Goal: Check status: Check status

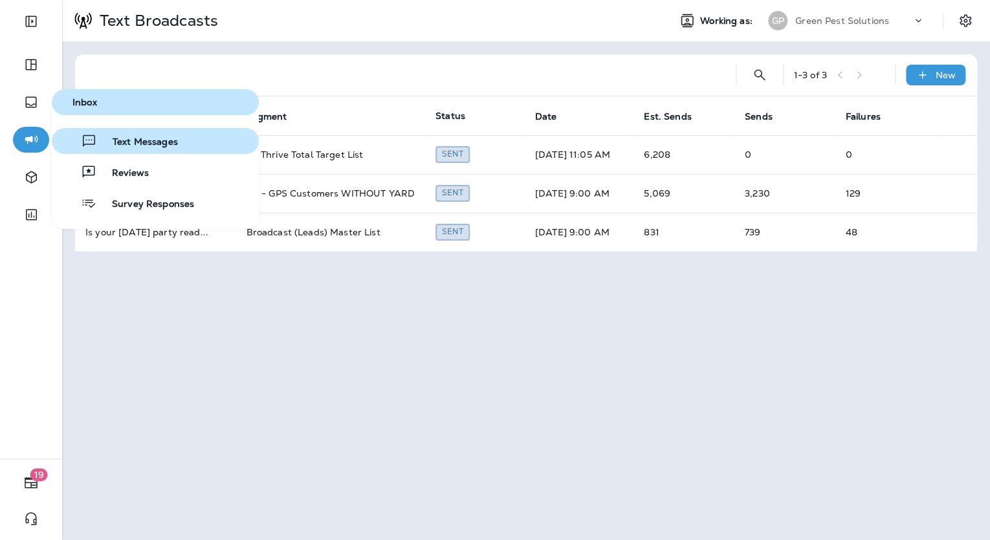
click at [122, 135] on div "Text Messages" at bounding box center [117, 141] width 121 height 16
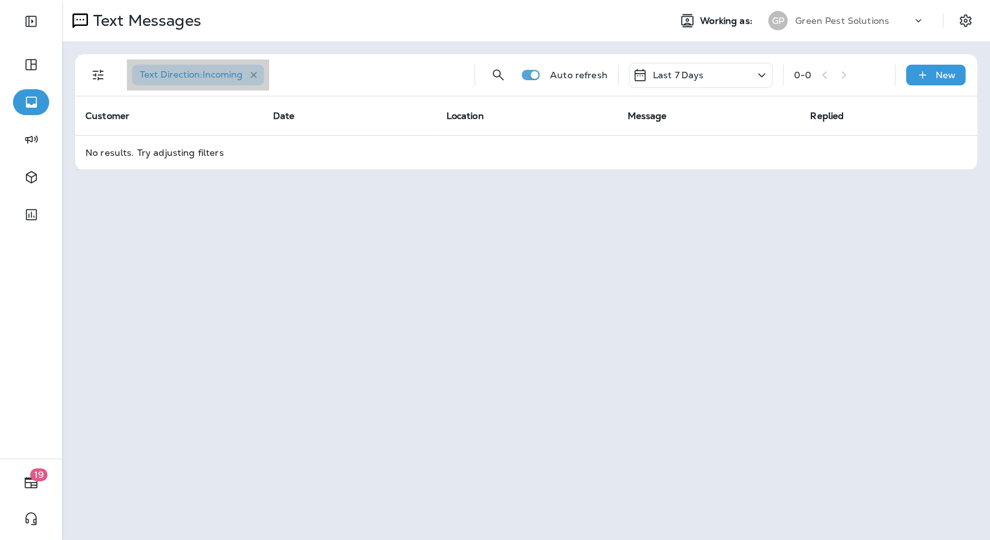
click at [252, 71] on icon "button" at bounding box center [253, 75] width 11 height 11
click at [717, 69] on div "Last 7 Days" at bounding box center [701, 75] width 144 height 25
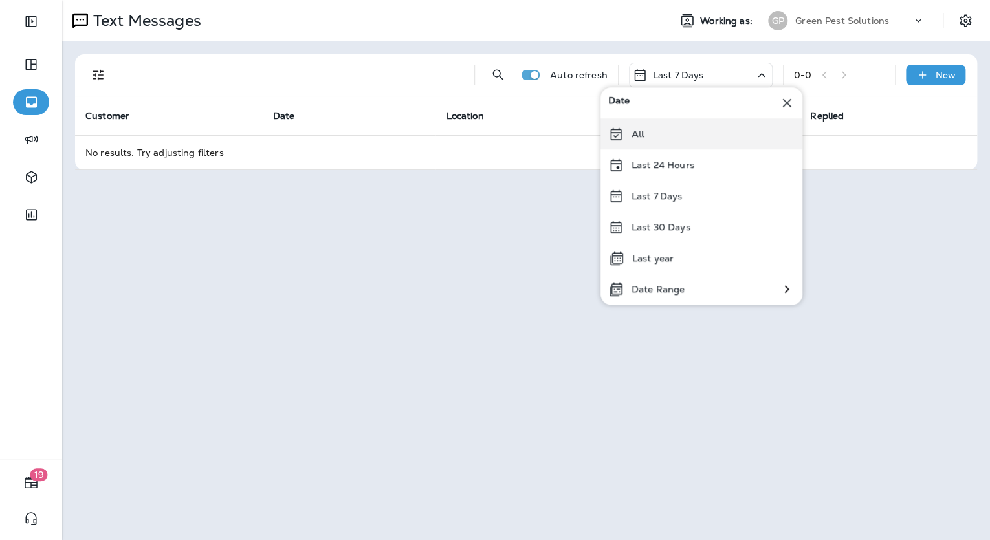
click at [652, 136] on div "All" at bounding box center [701, 133] width 202 height 31
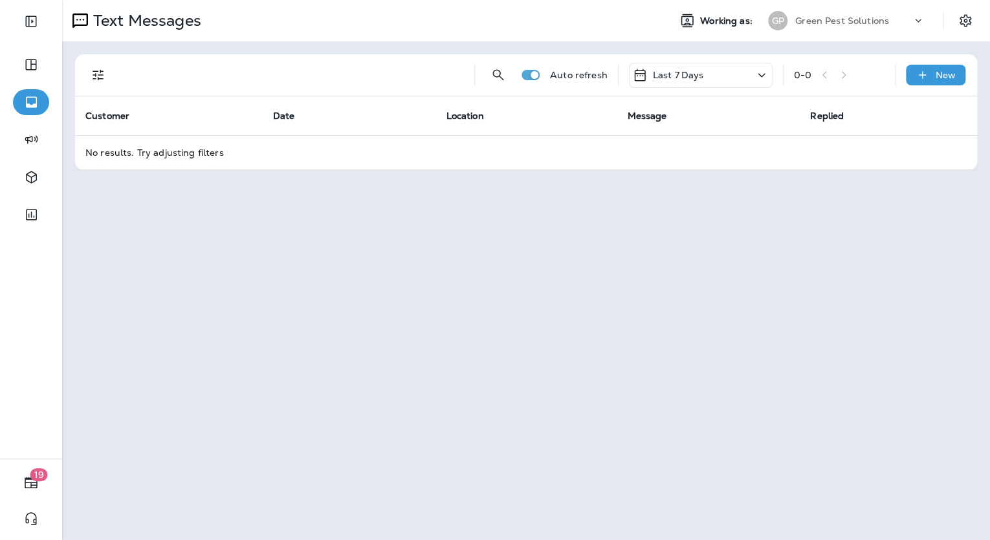
click at [761, 75] on icon at bounding box center [761, 75] width 16 height 16
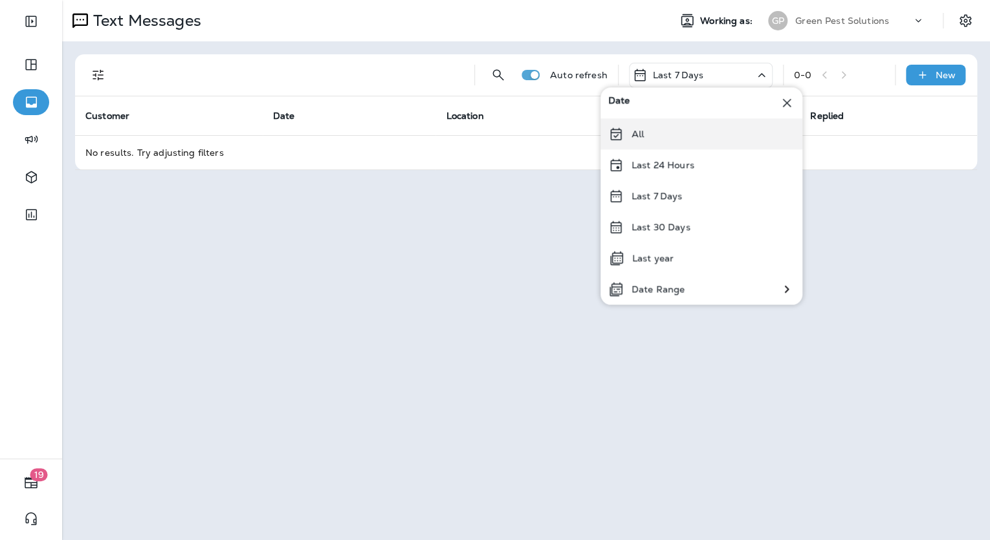
click at [709, 133] on div "All" at bounding box center [701, 133] width 202 height 31
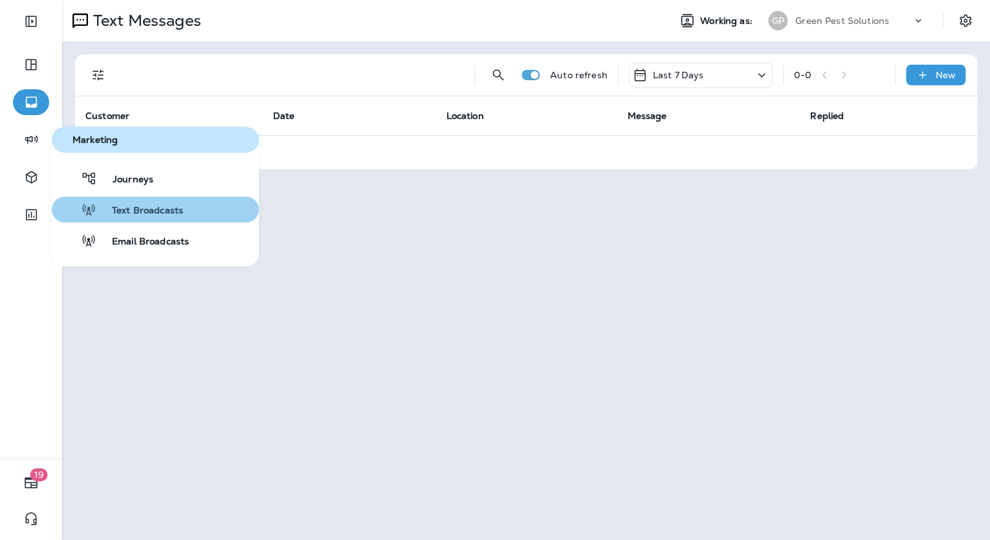
click at [131, 213] on span "Text Broadcasts" at bounding box center [139, 211] width 87 height 12
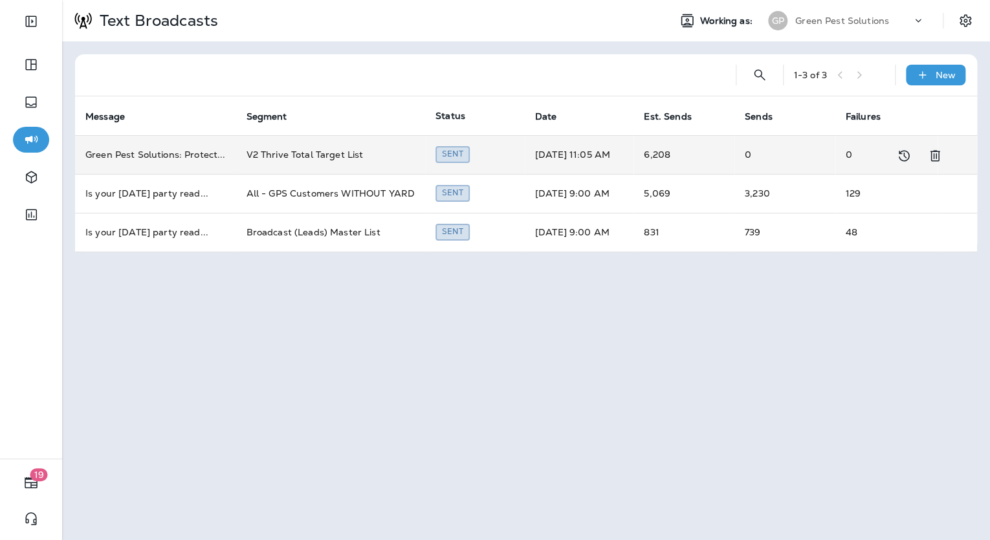
click at [517, 158] on td "Sent" at bounding box center [475, 154] width 100 height 39
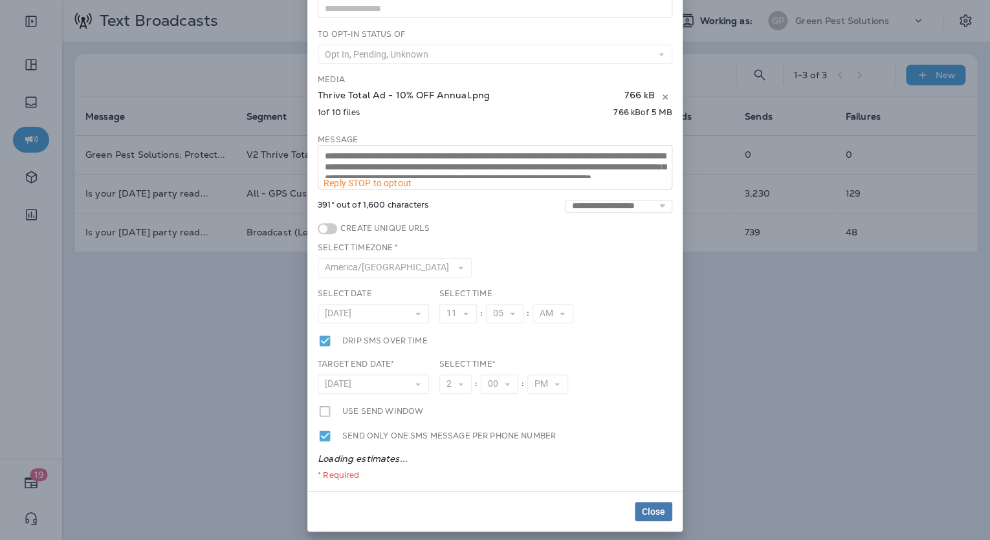
scroll to position [106, 0]
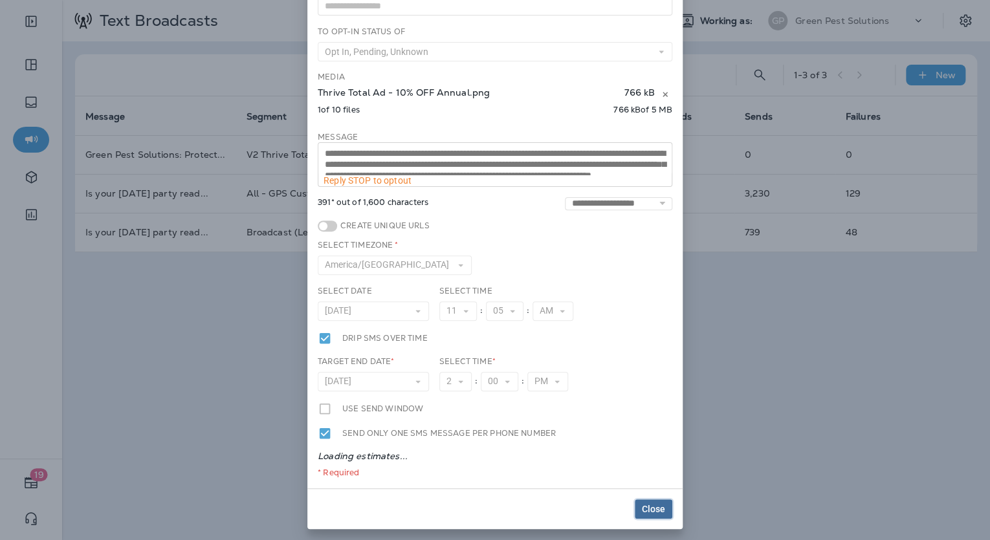
click at [657, 507] on span "Close" at bounding box center [653, 508] width 23 height 9
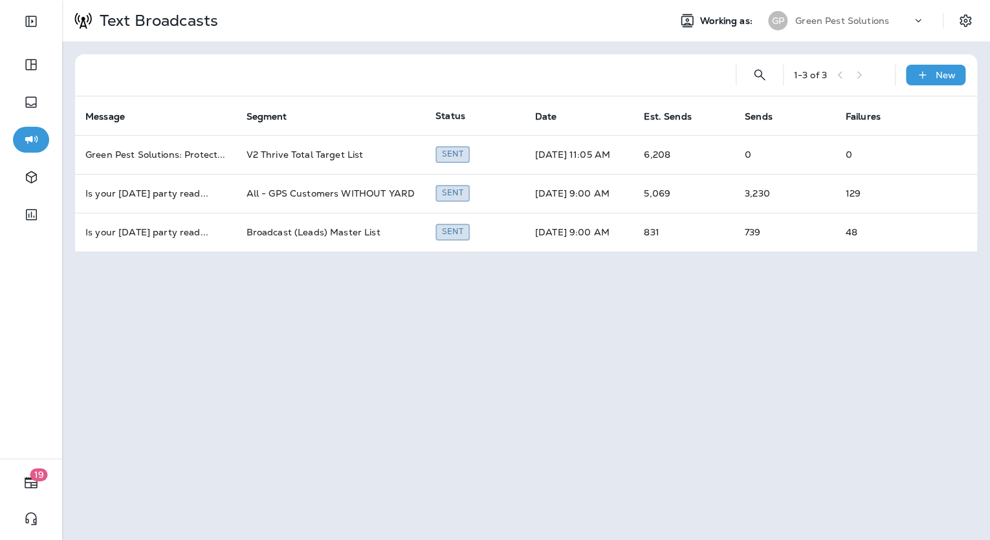
click at [719, 334] on div "Text Broadcasts Working as: [PERSON_NAME] Pest Solutions 1 - 3 of 3 New Message…" at bounding box center [525, 270] width 927 height 540
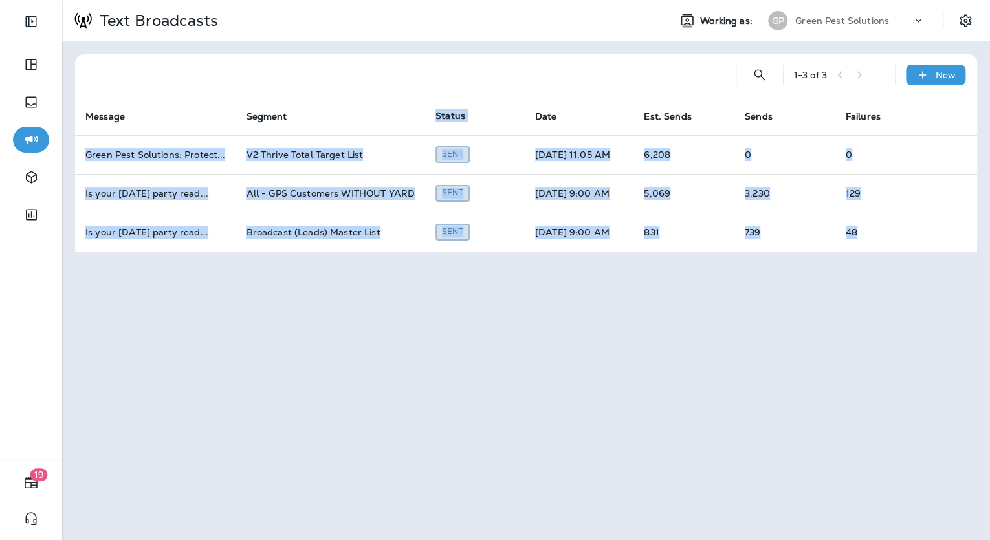
click at [719, 334] on div "Text Broadcasts Working as: [PERSON_NAME] Pest Solutions 1 - 3 of 3 New Message…" at bounding box center [525, 270] width 927 height 540
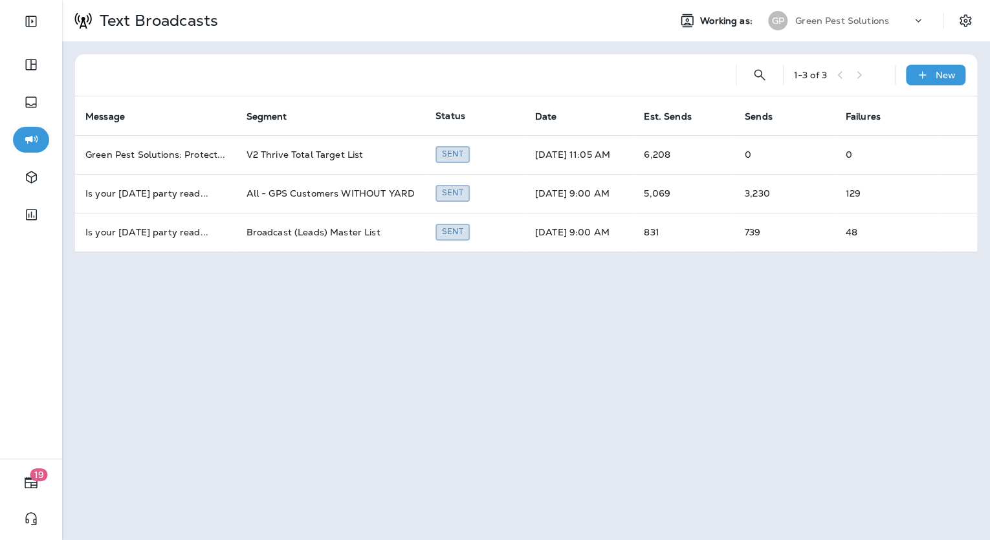
click at [719, 334] on div "Text Broadcasts Working as: [PERSON_NAME] Pest Solutions 1 - 3 of 3 New Message…" at bounding box center [525, 270] width 927 height 540
click at [371, 301] on div "Text Broadcasts Working as: [PERSON_NAME] Pest Solutions 1 - 3 of 3 New Message…" at bounding box center [525, 270] width 927 height 540
click at [565, 52] on div "1 - 3 of 3 New Message Segment Status Date Est. Sends Sends Failures Green Pest…" at bounding box center [525, 153] width 927 height 224
